Goal: Task Accomplishment & Management: Use online tool/utility

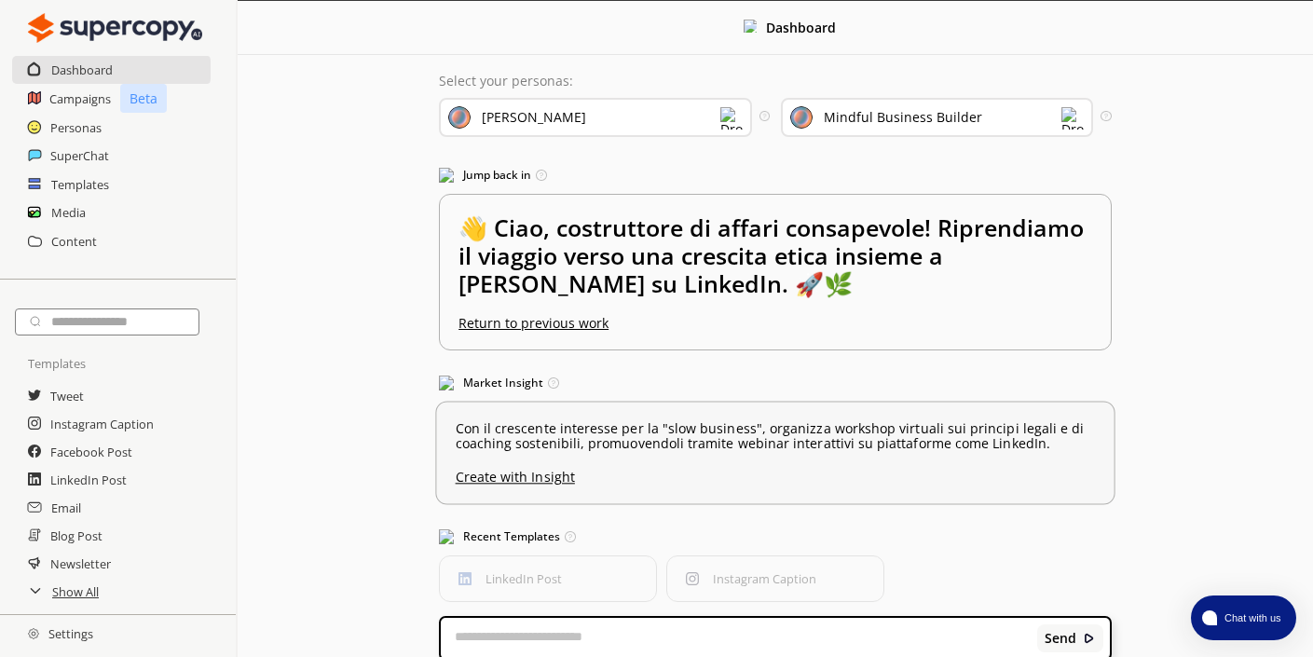
click at [525, 478] on u "Create with Insight" at bounding box center [775, 472] width 639 height 24
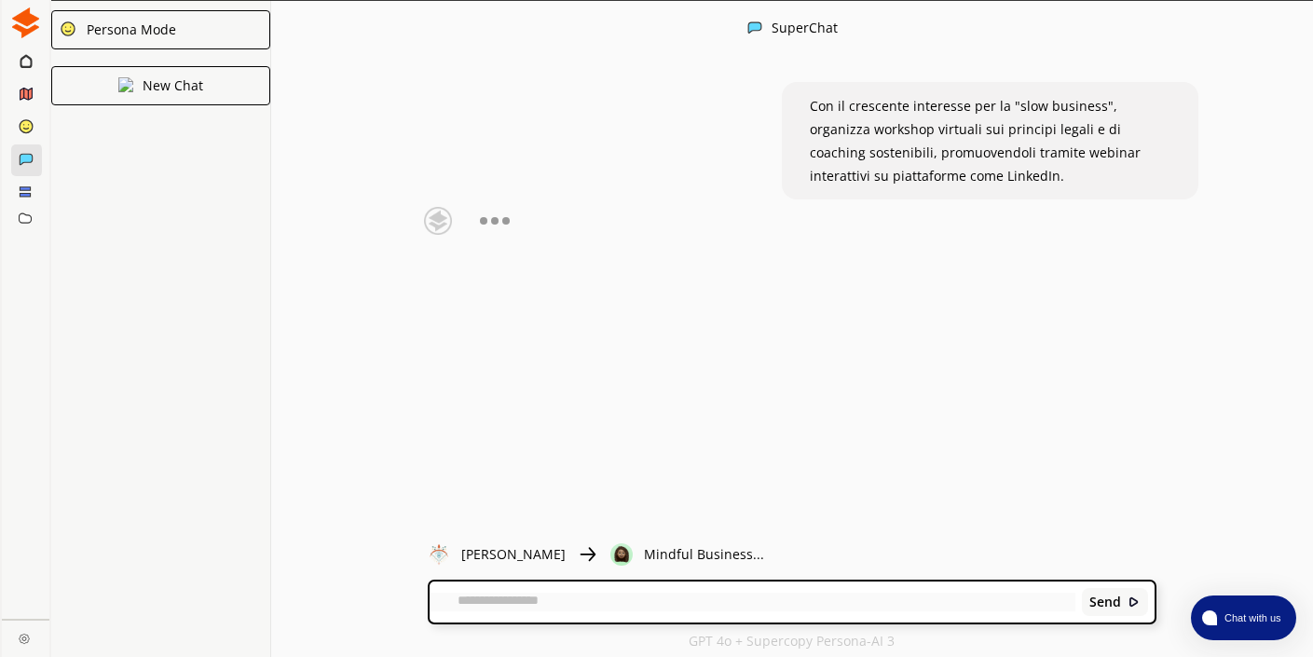
click at [644, 550] on p "Mindful Business..." at bounding box center [704, 554] width 120 height 15
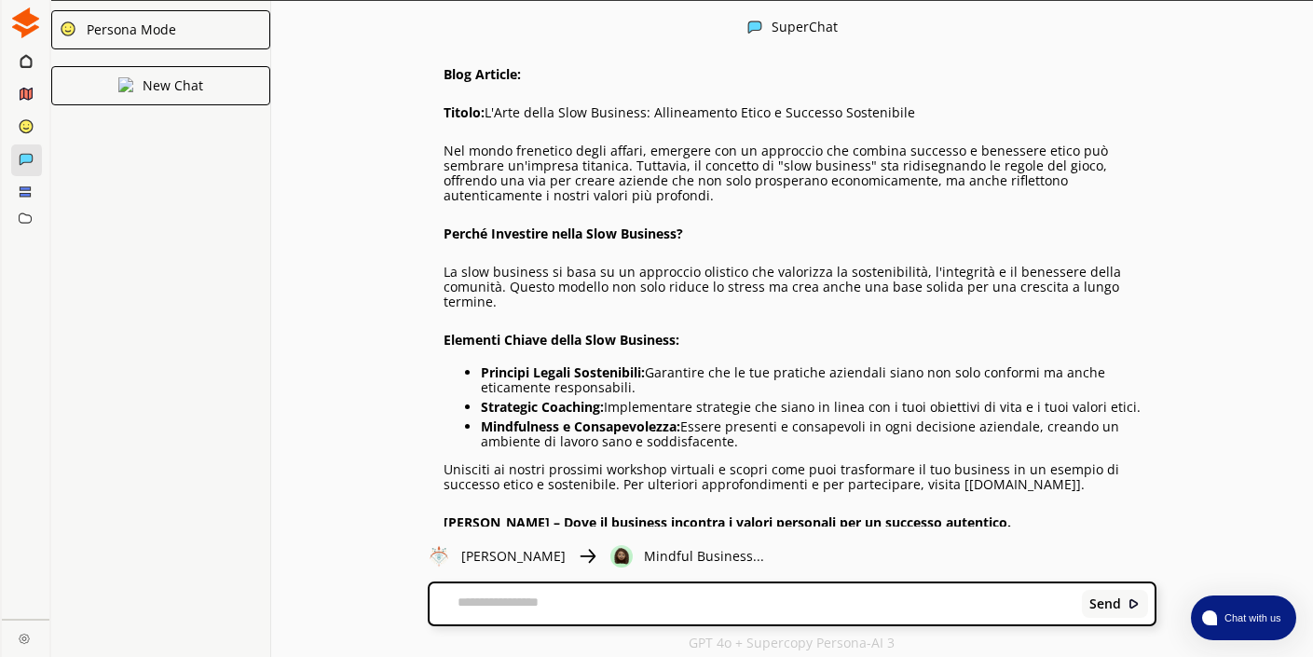
scroll to position [1302, 0]
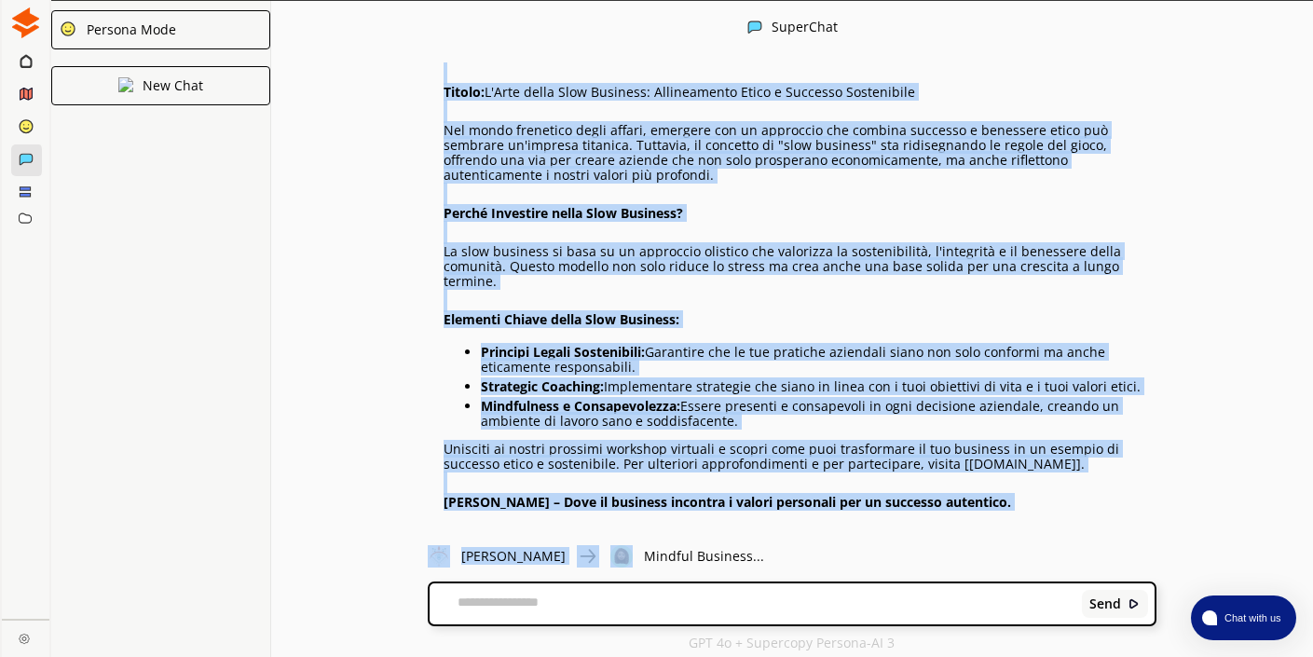
drag, startPoint x: 444, startPoint y: 187, endPoint x: 955, endPoint y: 527, distance: 613.4
click at [955, 527] on div "SuperChat Con il crescente interesse per la "slow business", organizza workshop…" at bounding box center [792, 329] width 1042 height 657
copy div "Loremi Dolor Sita con AdipisCi: 🌍🚀 Elitse do Eiusmo tempo Inci Utlabore etd Mag…"
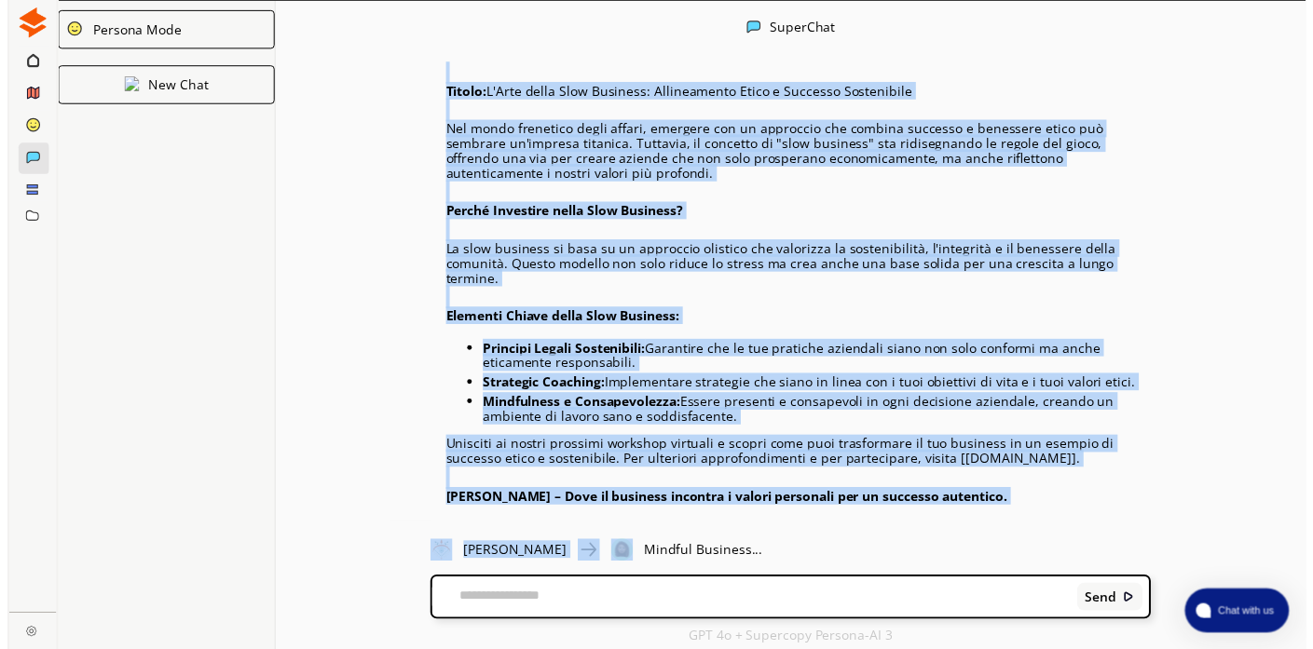
scroll to position [1, 0]
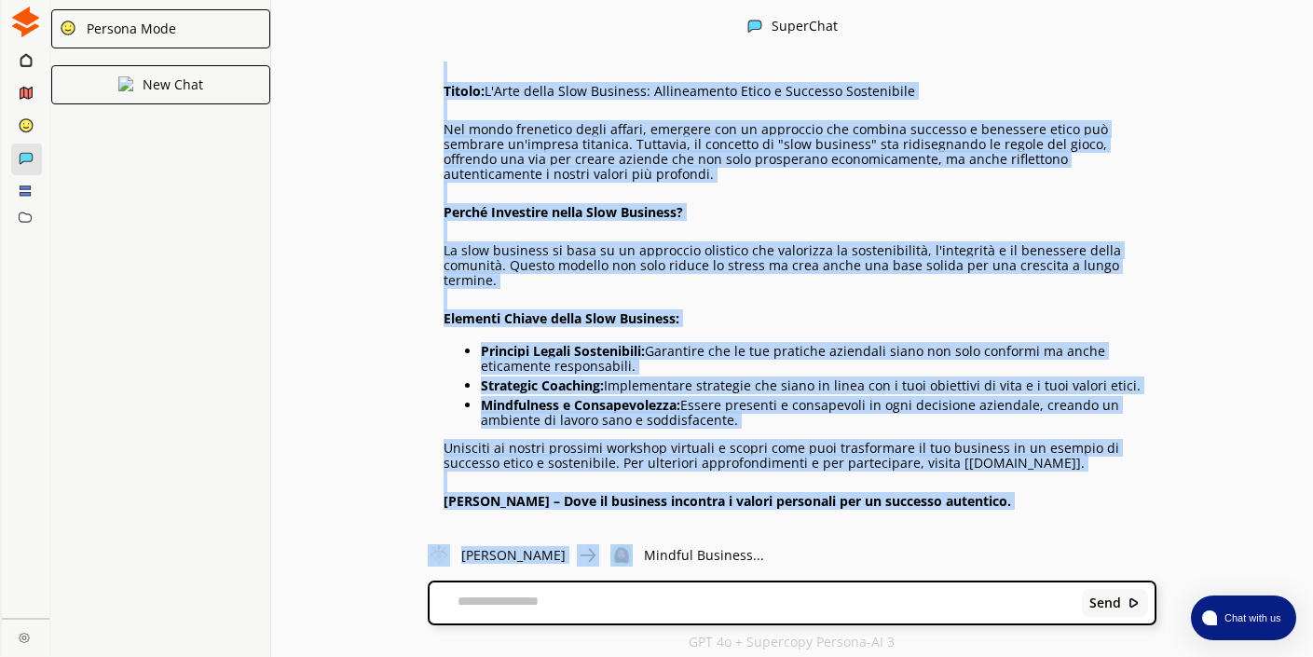
click at [28, 128] on ellipse at bounding box center [26, 124] width 13 height 13
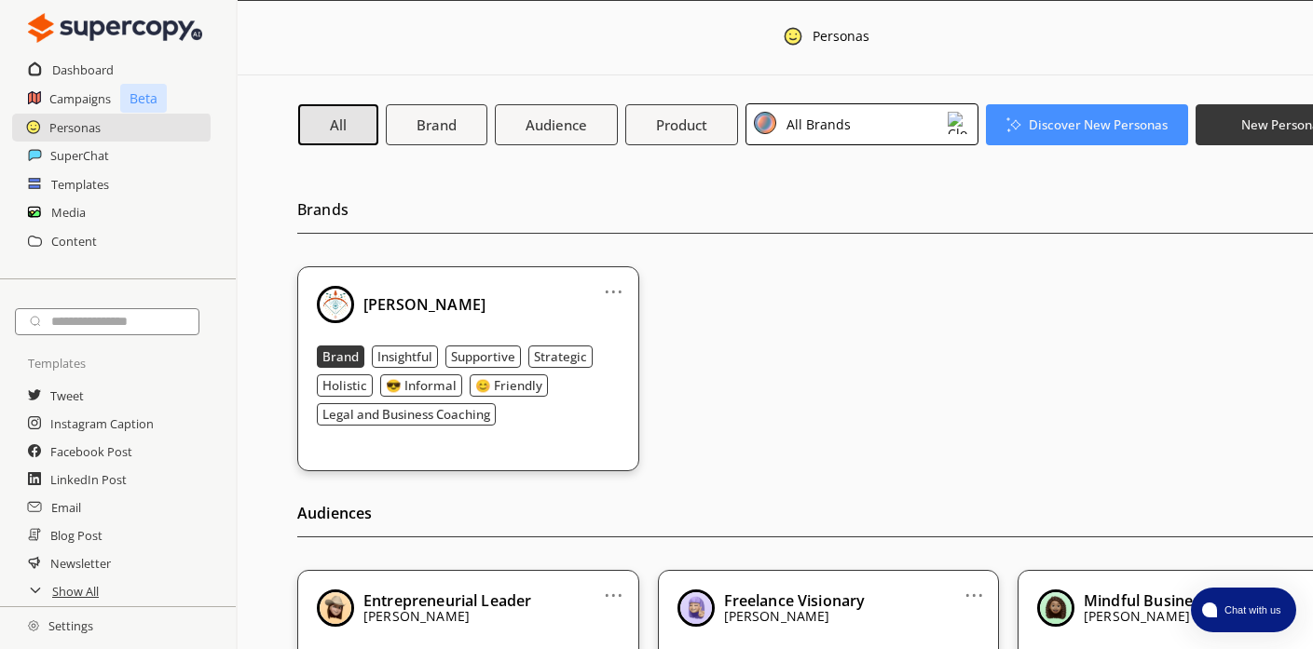
click at [414, 357] on b "Insightful" at bounding box center [404, 356] width 55 height 17
click at [427, 312] on b "[PERSON_NAME]" at bounding box center [424, 304] width 122 height 20
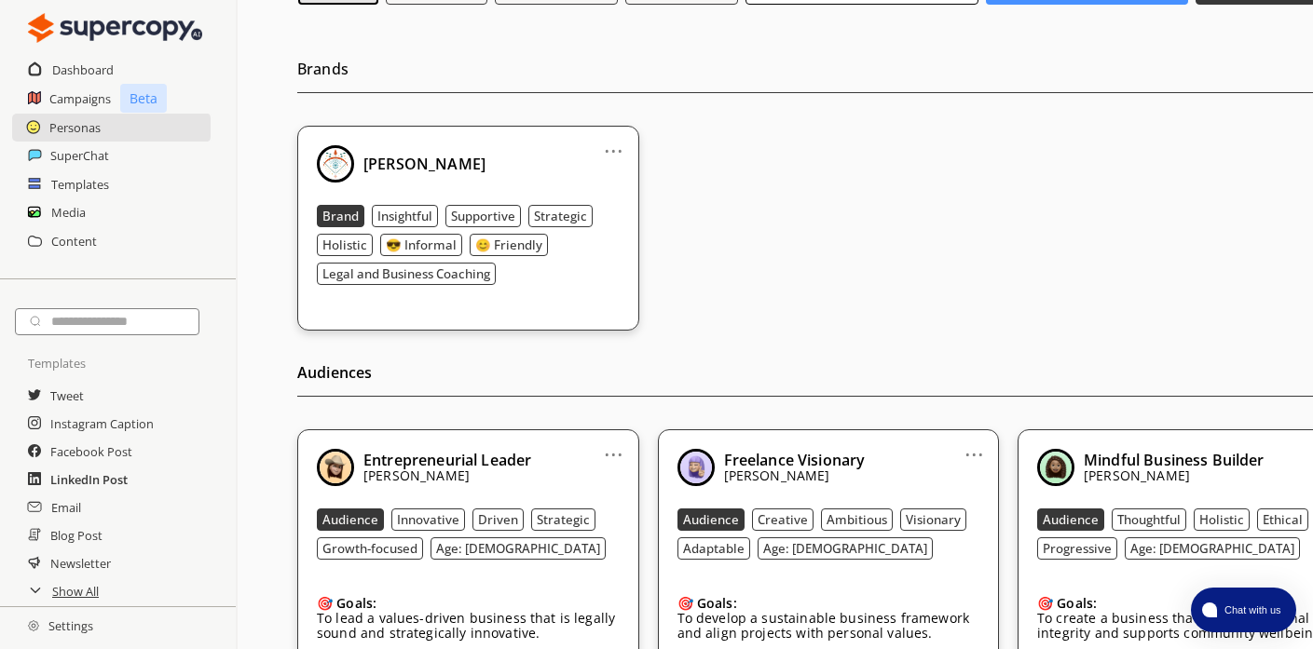
click at [77, 484] on h2 "LinkedIn Post" at bounding box center [88, 480] width 77 height 28
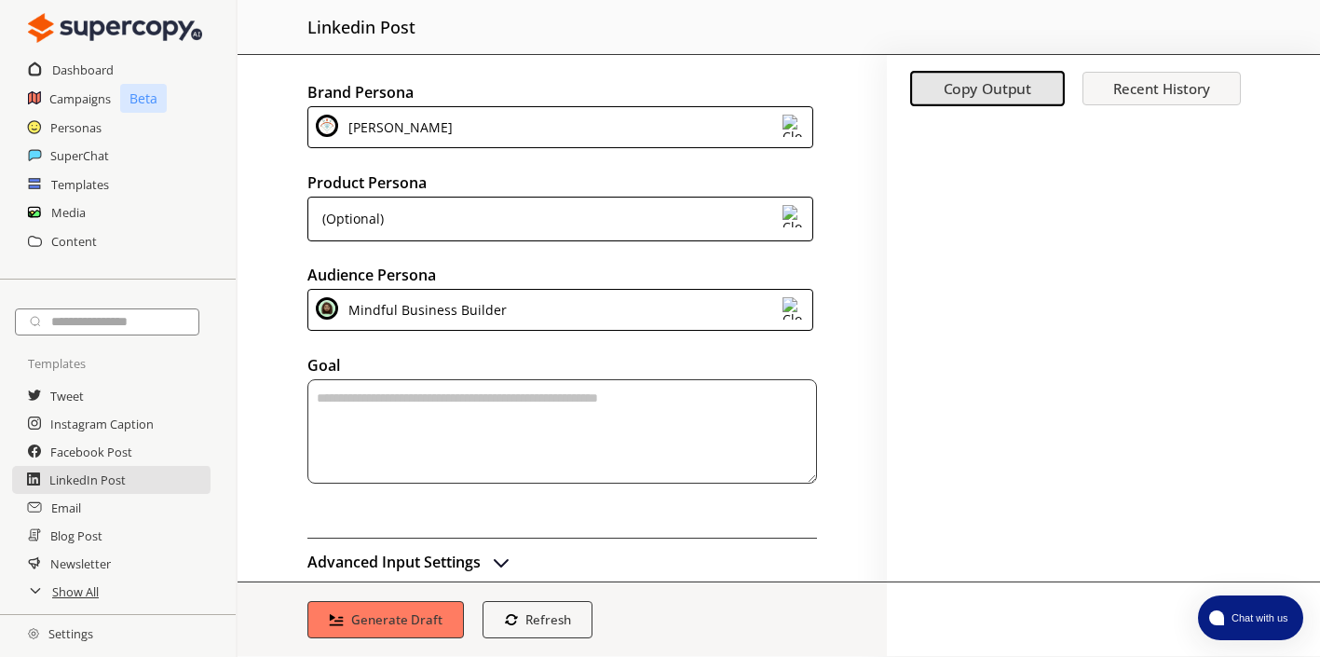
click at [424, 309] on div "Mindful Business Builder" at bounding box center [424, 309] width 165 height 25
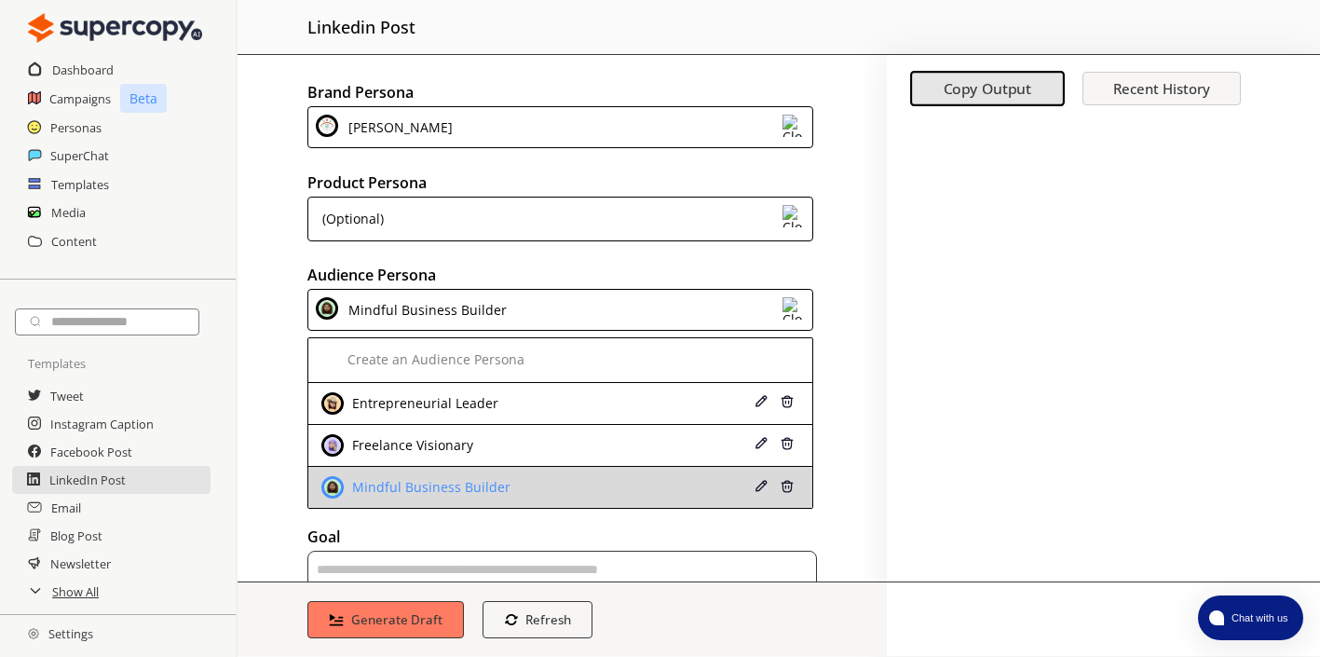
click at [505, 484] on div "Mindful Business Builder" at bounding box center [517, 487] width 392 height 22
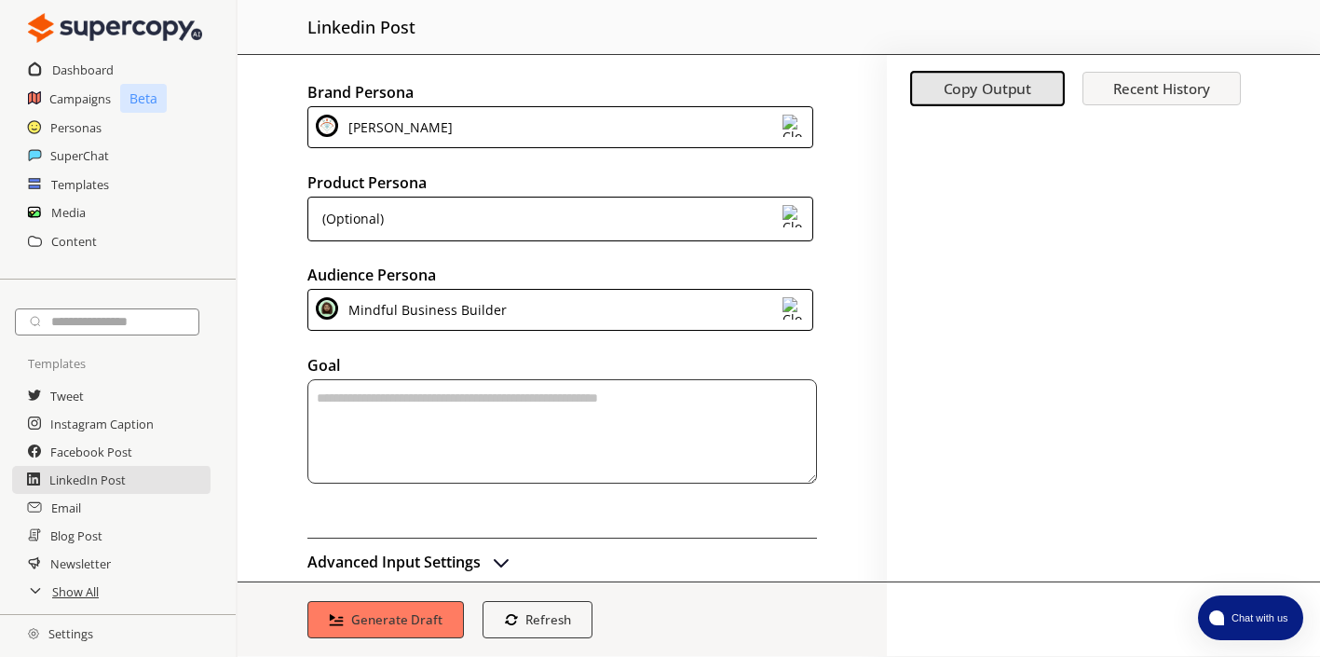
click at [473, 395] on textarea "textarea-textarea" at bounding box center [562, 431] width 510 height 104
click at [319, 397] on textarea "**********" at bounding box center [558, 431] width 502 height 104
click at [725, 408] on textarea "**********" at bounding box center [558, 431] width 502 height 104
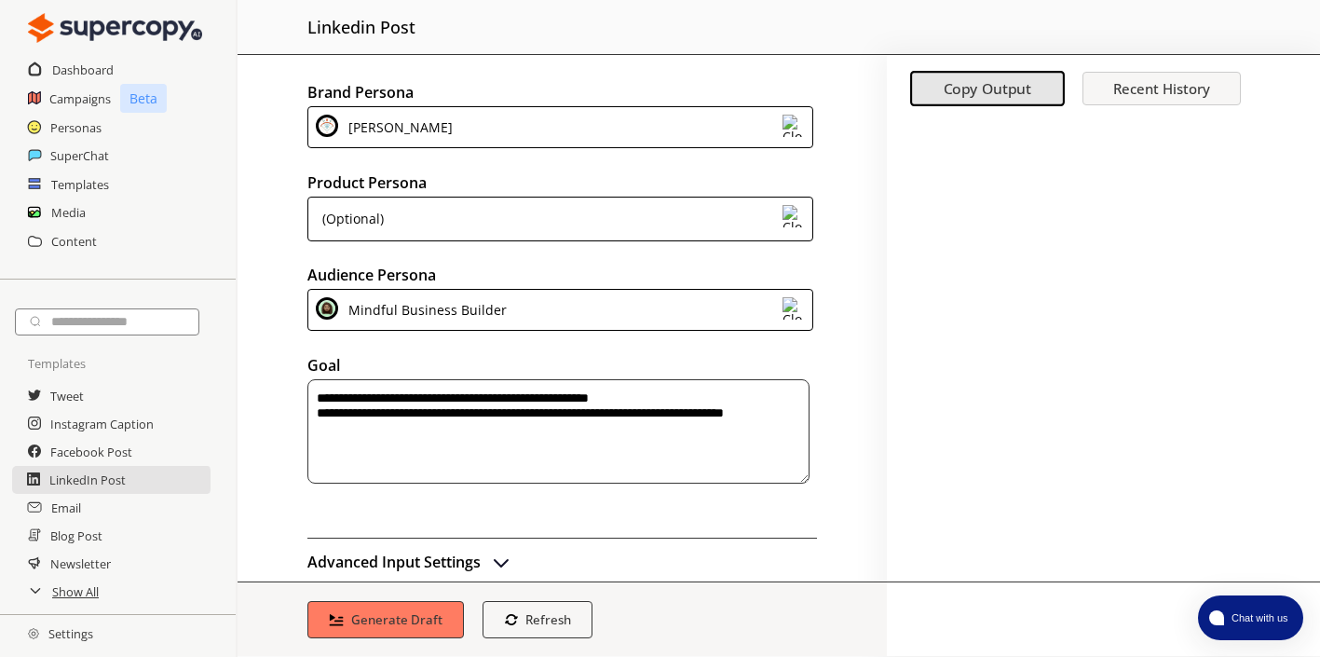
scroll to position [29, 0]
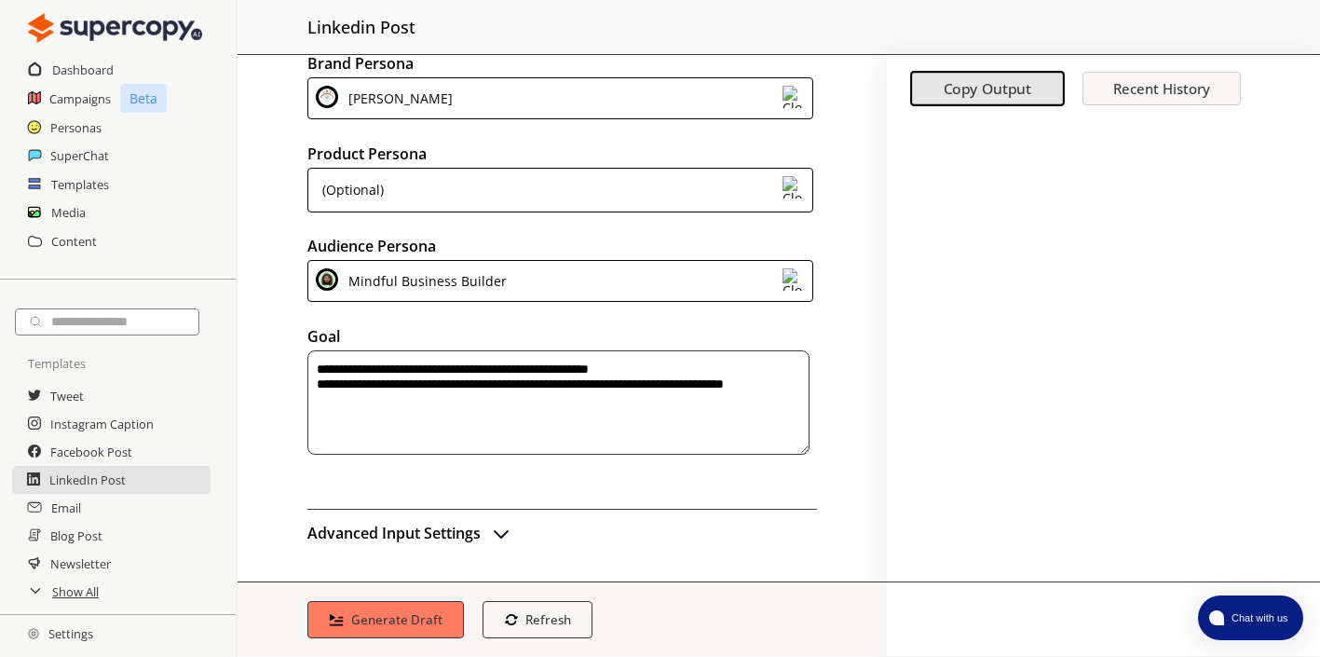
type textarea "**********"
click at [497, 535] on img "advanced-inputs" at bounding box center [501, 533] width 22 height 22
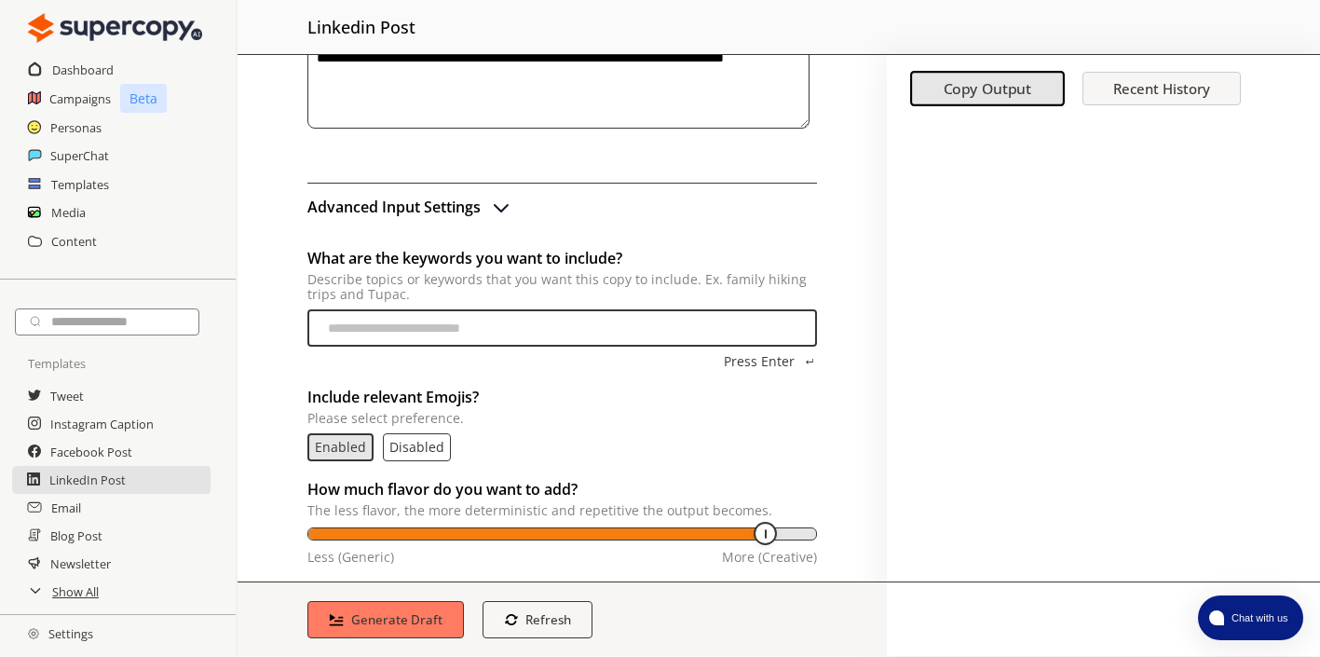
scroll to position [382, 0]
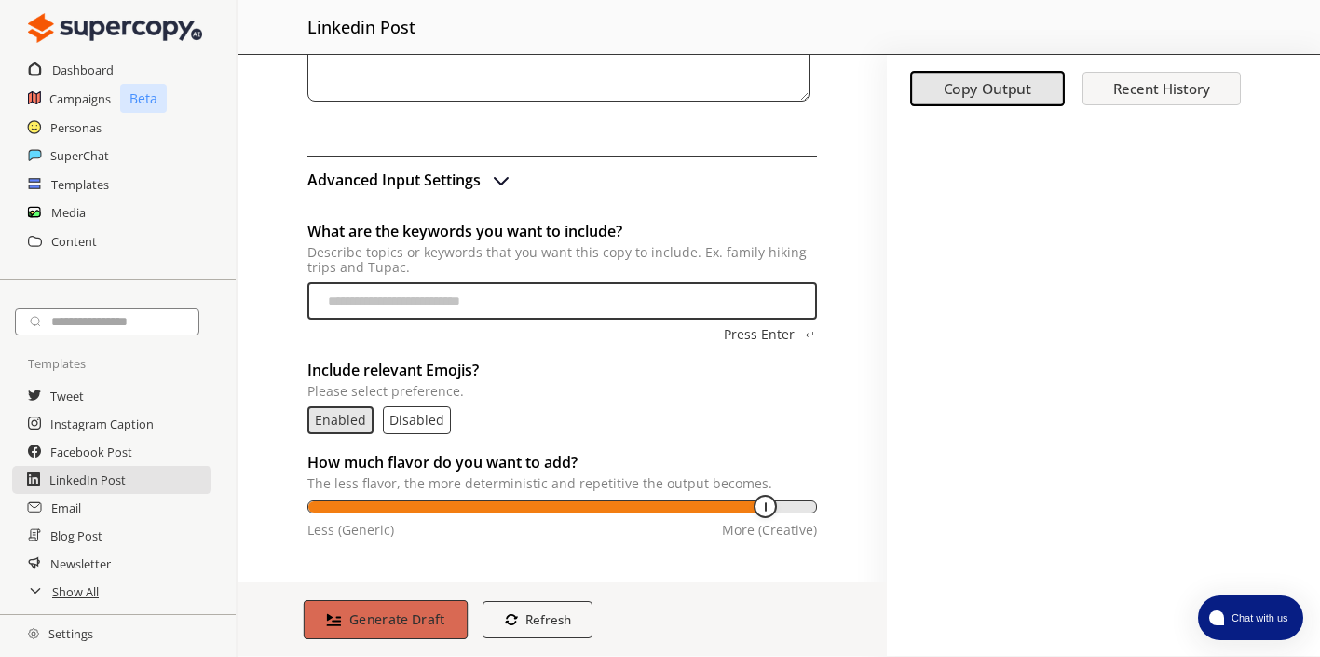
click at [411, 624] on b "Generate Draft" at bounding box center [397, 619] width 96 height 18
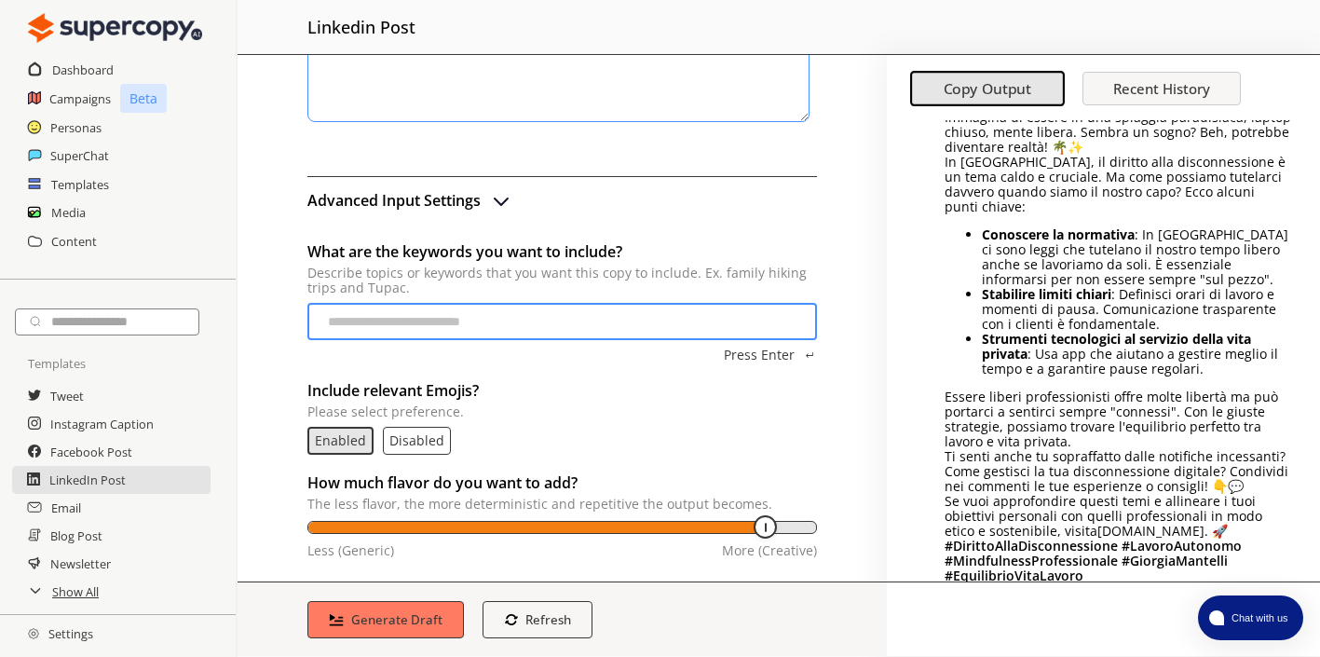
scroll to position [153, 0]
